Goal: Check status: Check status

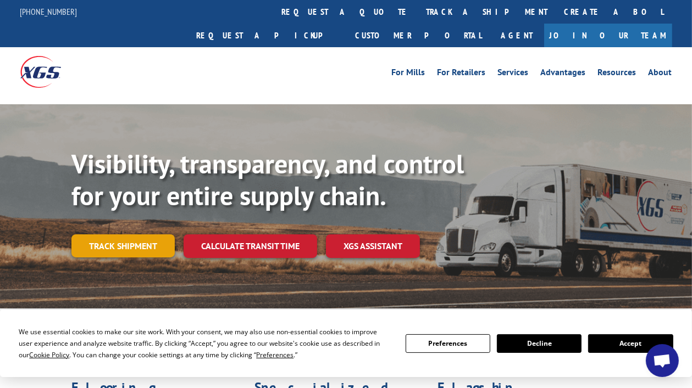
click at [98, 235] on link "Track shipment" at bounding box center [122, 246] width 103 height 23
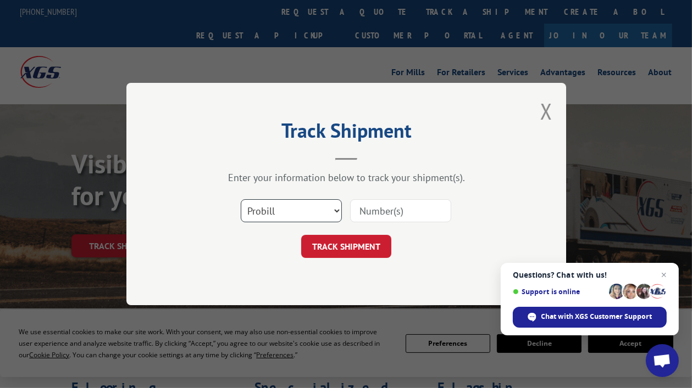
click at [308, 205] on select "Select category... Probill BOL PO" at bounding box center [291, 210] width 101 height 23
select select "bol"
click at [241, 199] on select "Select category... Probill BOL PO" at bounding box center [291, 210] width 101 height 23
click at [368, 207] on input at bounding box center [400, 210] width 101 height 23
paste input "5591440"
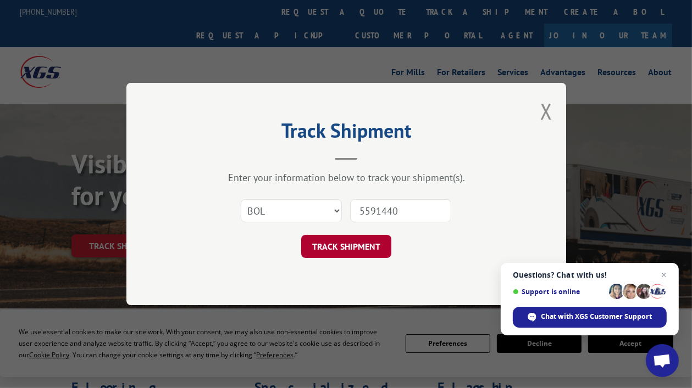
type input "5591440"
click at [340, 240] on button "TRACK SHIPMENT" at bounding box center [346, 246] width 90 height 23
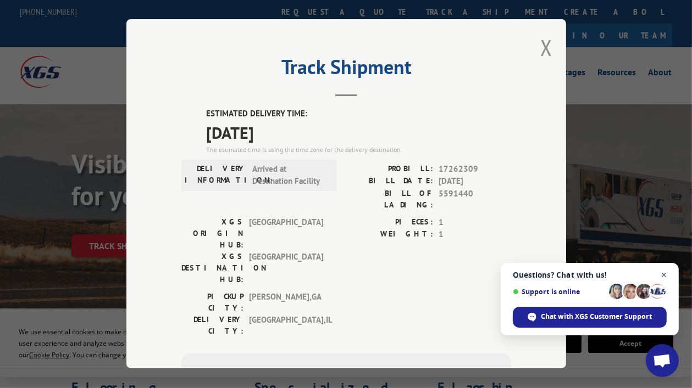
click at [665, 276] on span "Close chat" at bounding box center [664, 276] width 14 height 14
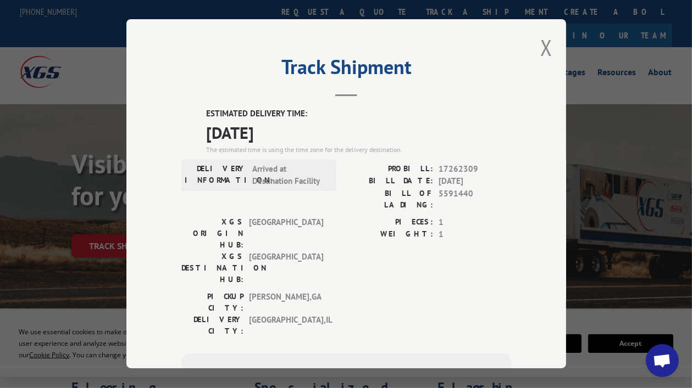
click at [273, 136] on span "[DATE]" at bounding box center [358, 132] width 305 height 25
click at [371, 177] on label "BILL DATE:" at bounding box center [389, 181] width 87 height 13
